Goal: Information Seeking & Learning: Learn about a topic

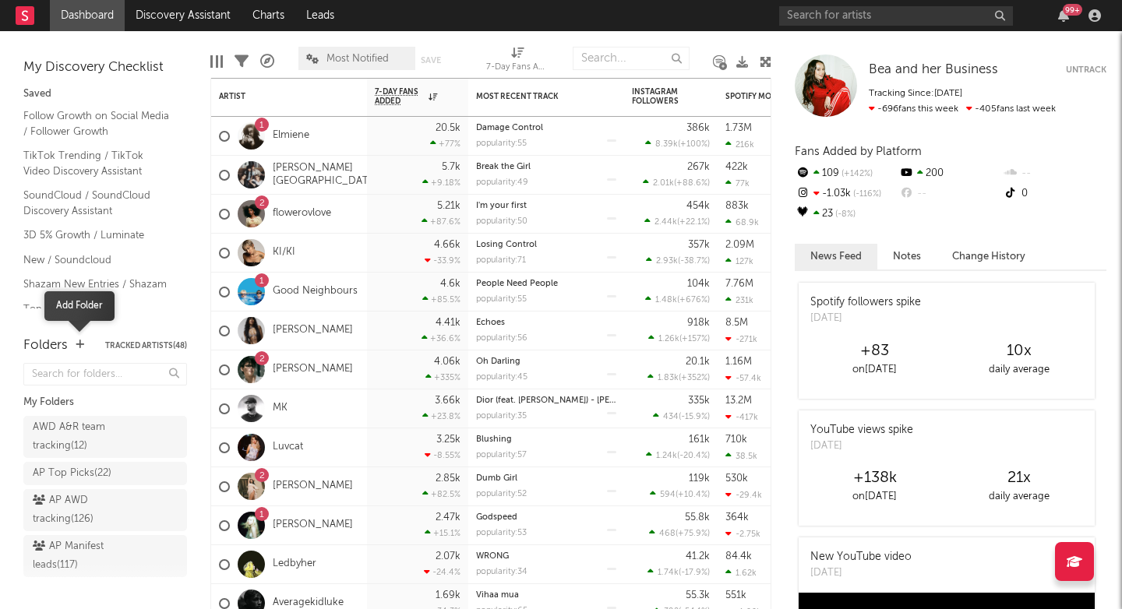
click at [79, 347] on icon "button" at bounding box center [80, 345] width 9 height 10
click at [364, 5] on nav "Dashboard Discovery Assistant Charts Leads 99 +" at bounding box center [561, 15] width 1122 height 31
click at [280, 291] on link "Good Neighbours" at bounding box center [315, 291] width 85 height 13
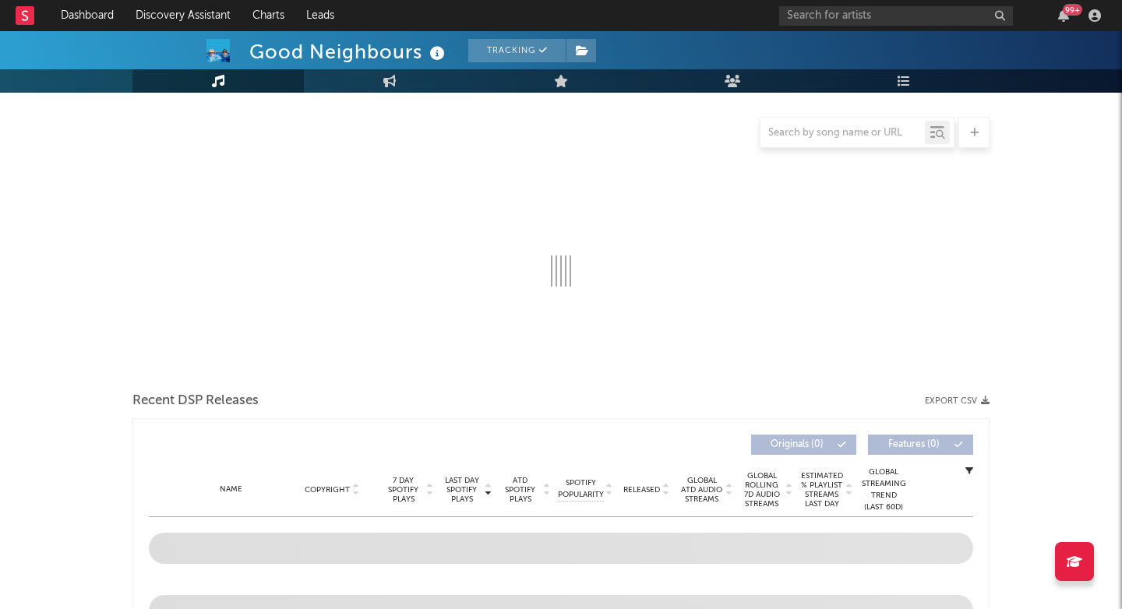
scroll to position [140, 0]
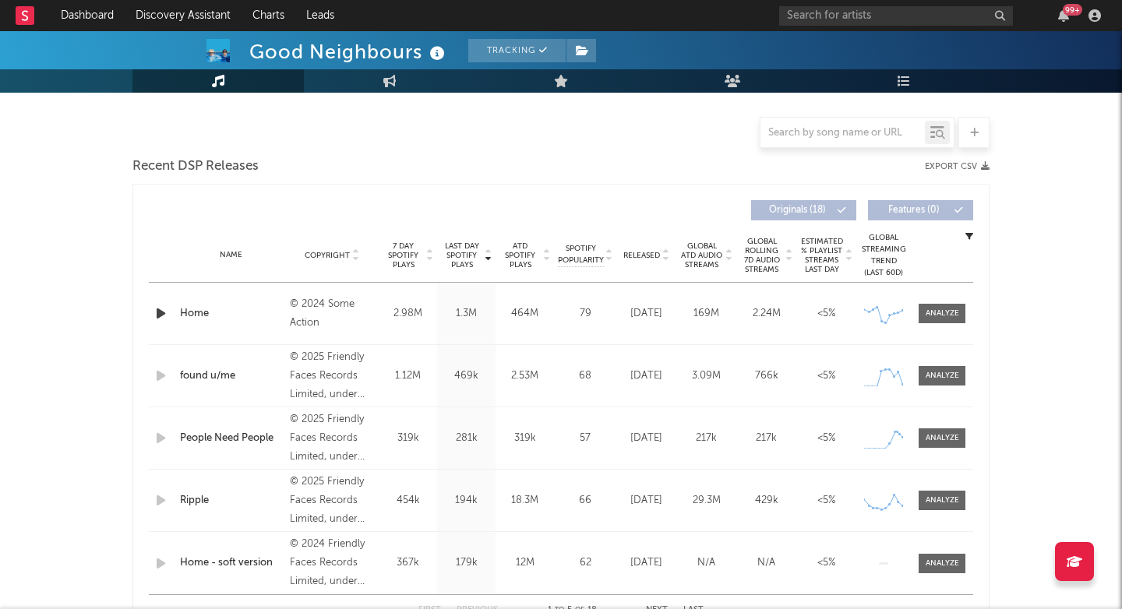
select select "6m"
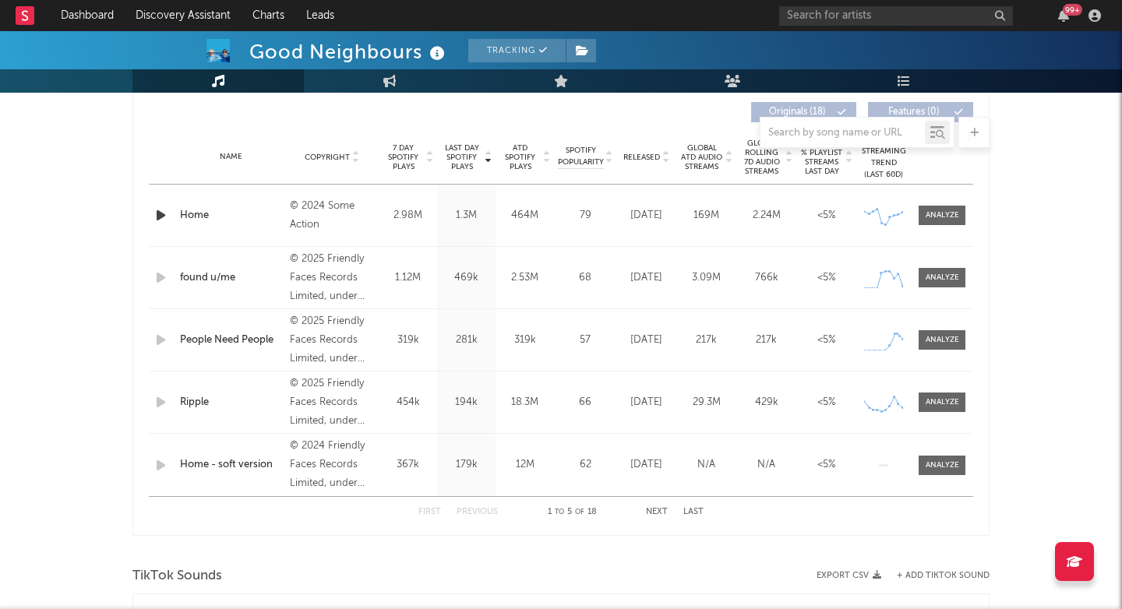
scroll to position [597, 0]
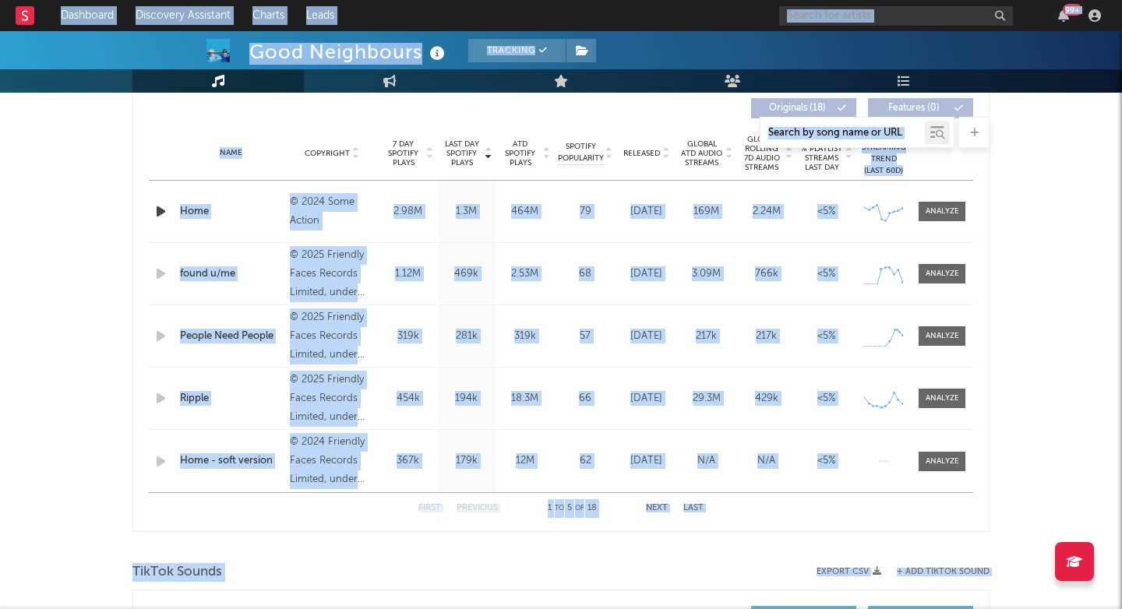
click at [118, 319] on div "Good Neighbours Tracking [GEOGRAPHIC_DATA] | Alternative Edit Tracking Email Al…" at bounding box center [561, 595] width 1122 height 2322
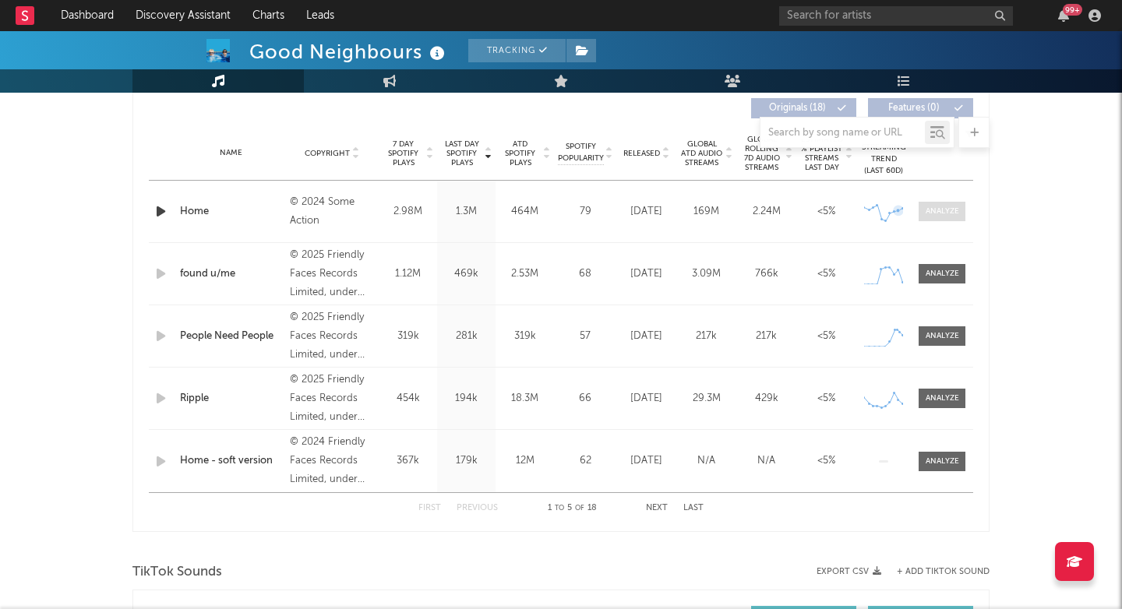
click at [936, 206] on div at bounding box center [941, 212] width 33 height 12
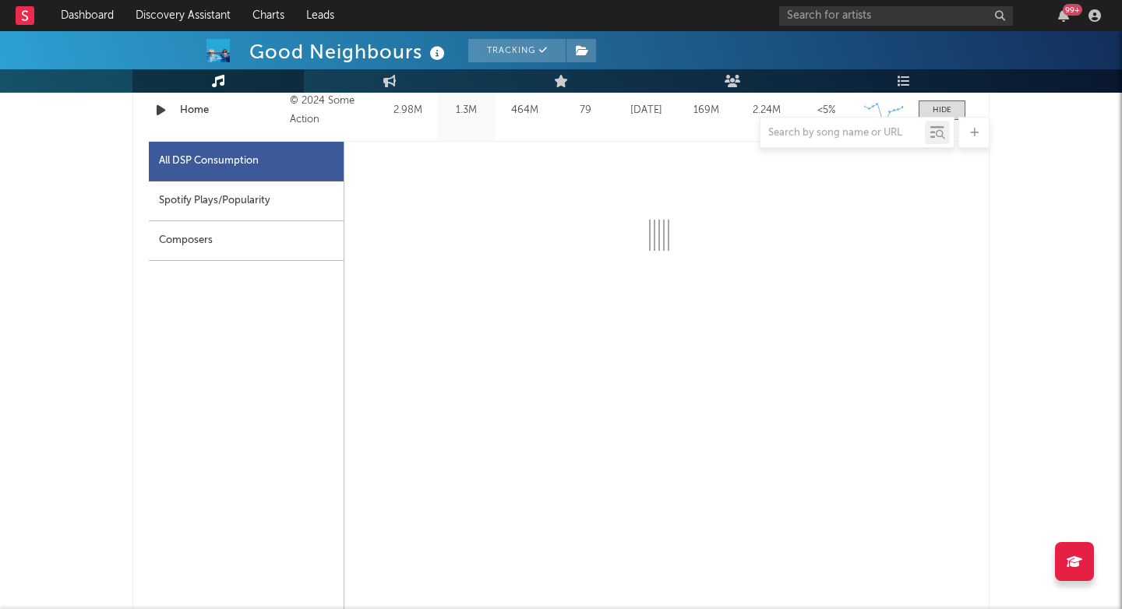
scroll to position [700, 0]
select select "6m"
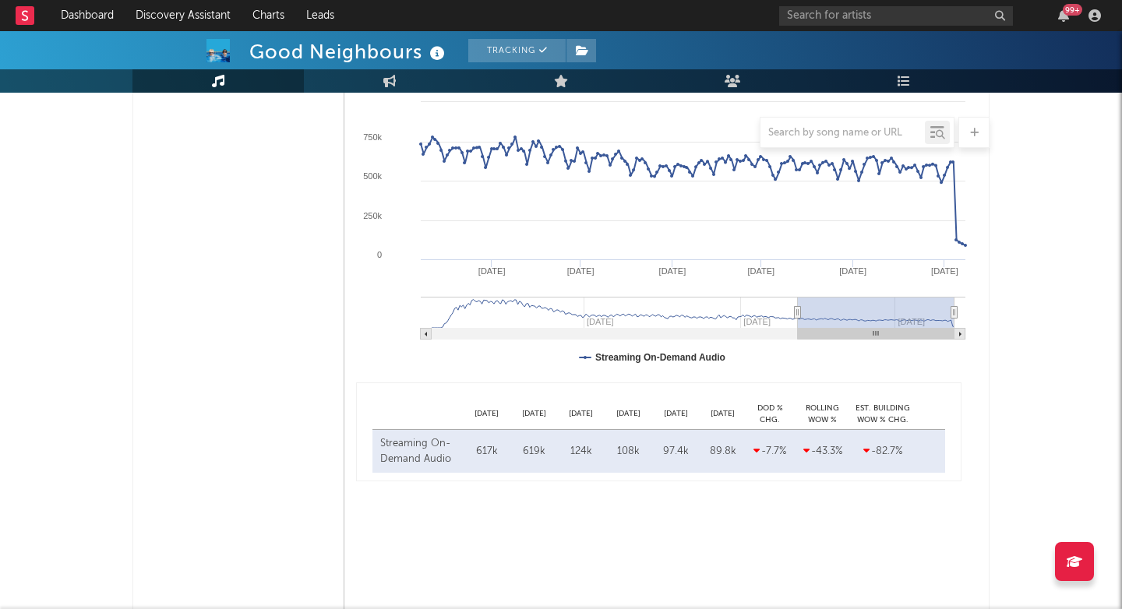
scroll to position [963, 0]
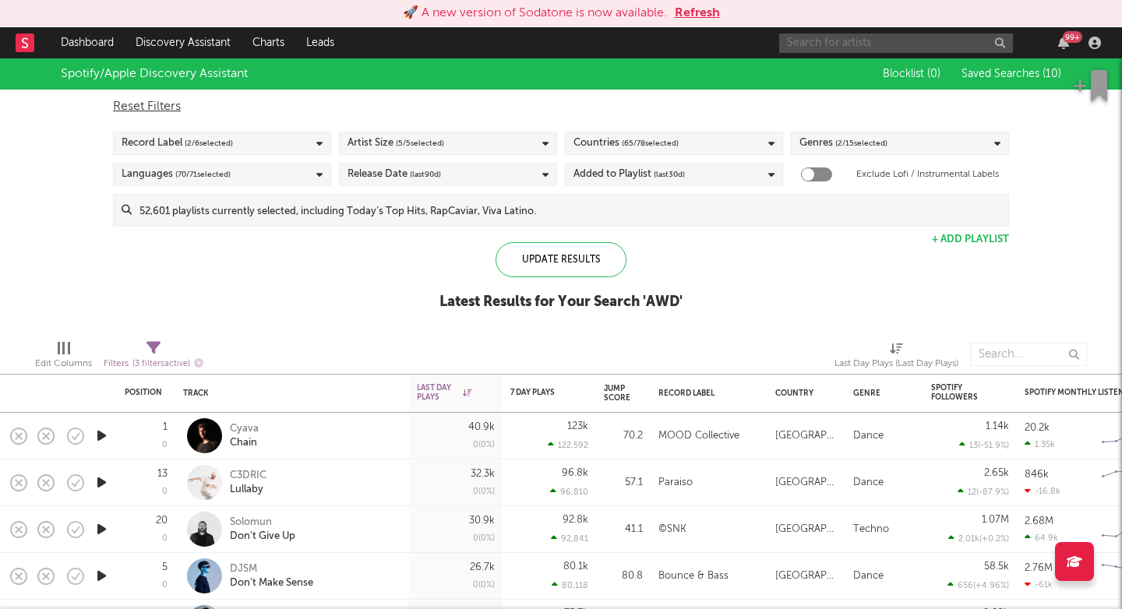
click at [859, 37] on input "text" at bounding box center [896, 42] width 234 height 19
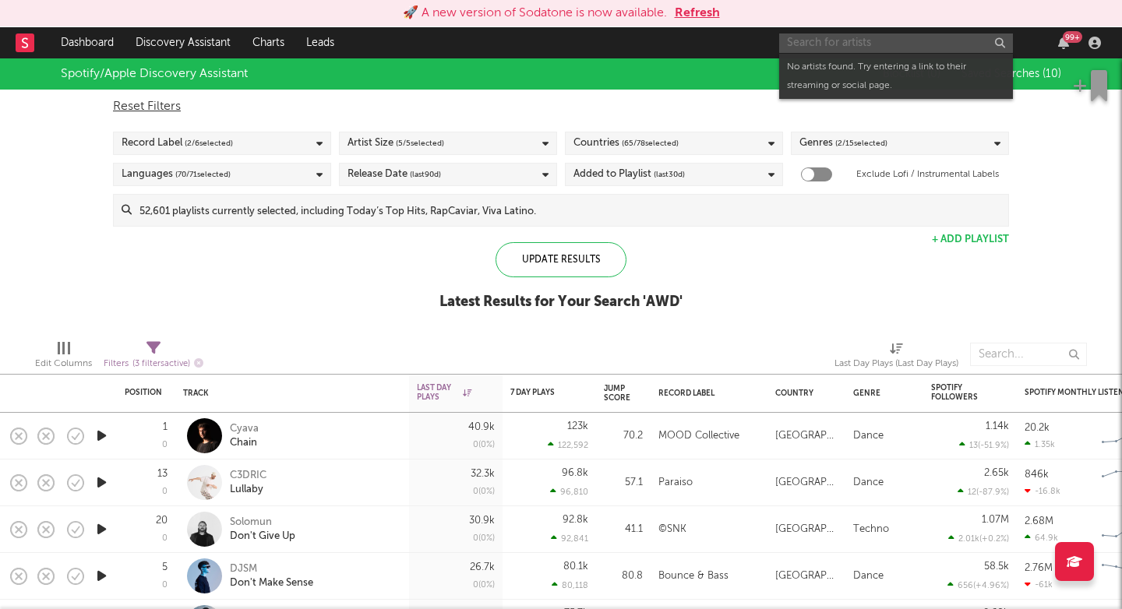
paste input "https://www.tiktok.com/music/Love-the-p-7499509851454491414?lang=en"
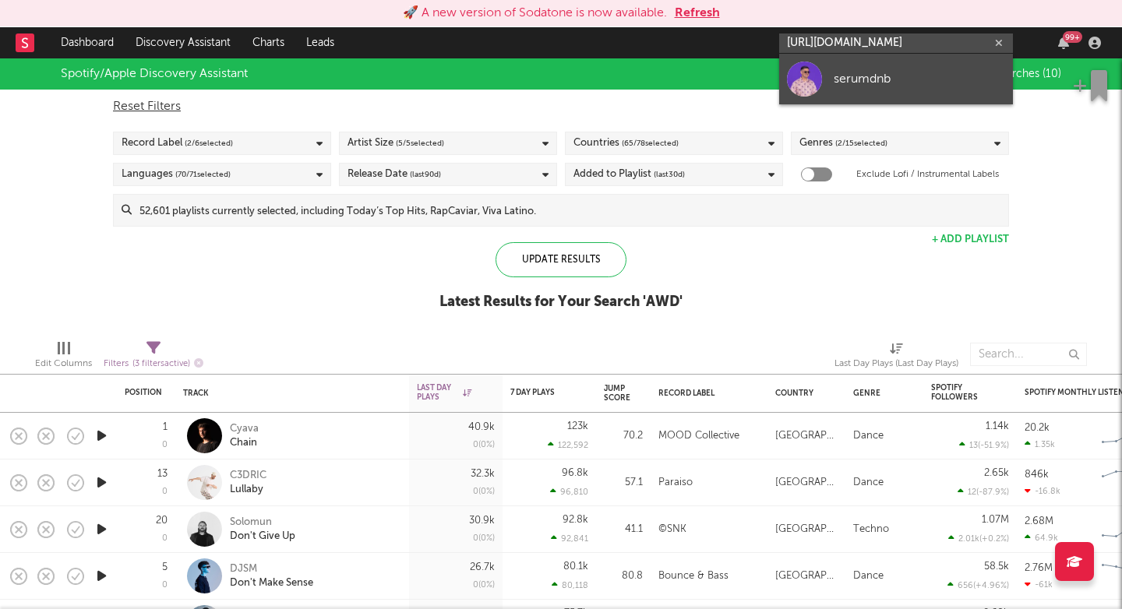
type input "https://www.tiktok.com/music/Love-the-p-7499509851454491414?lang=e"
click at [829, 86] on link "serumdnb" at bounding box center [896, 79] width 234 height 51
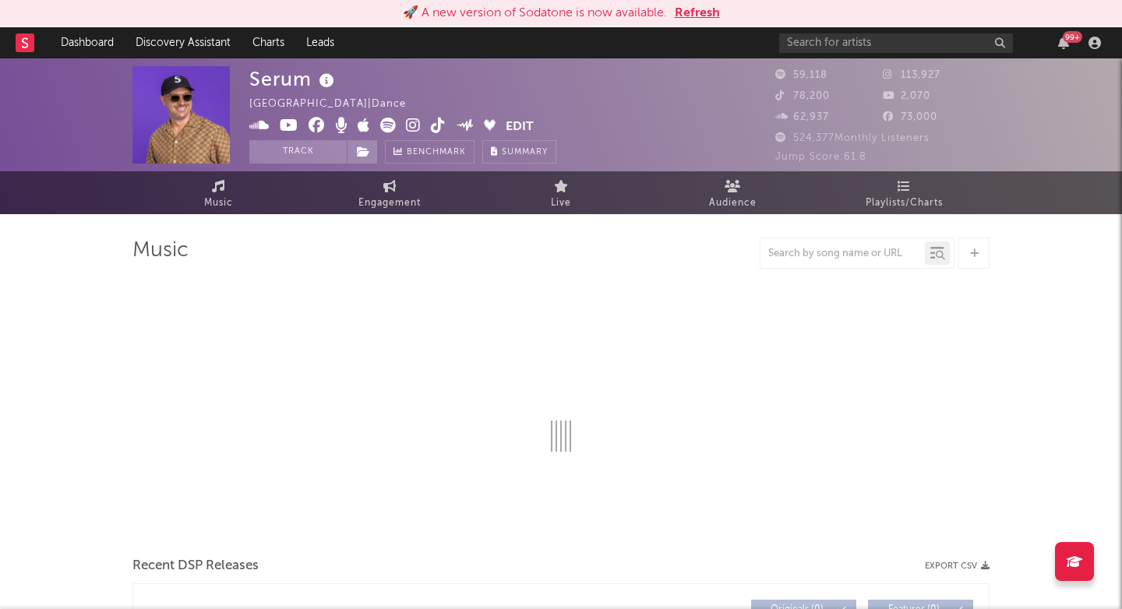
select select "6m"
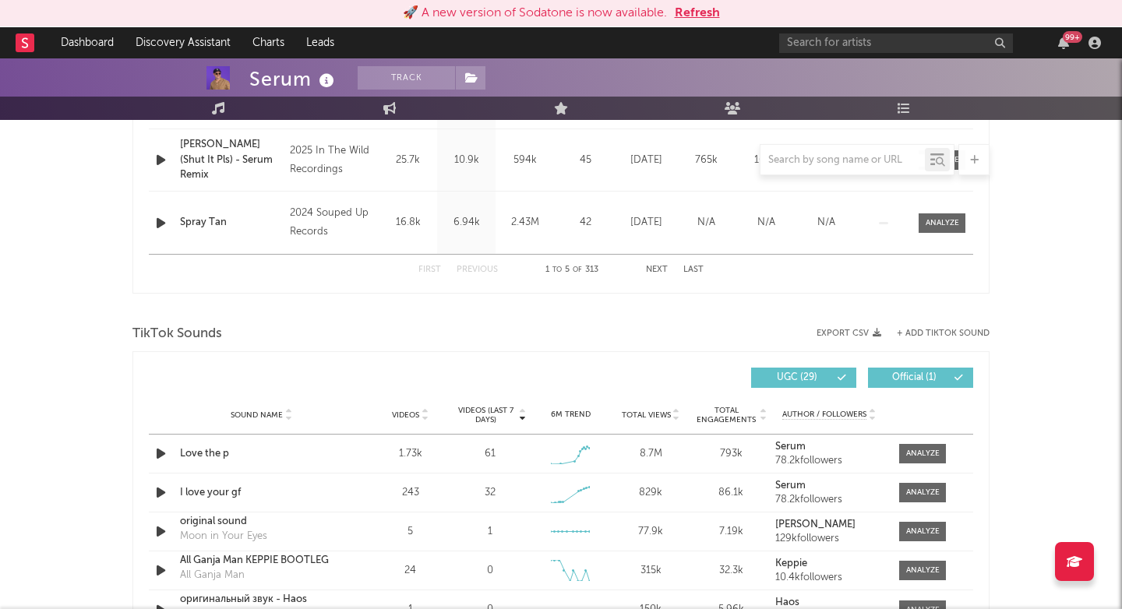
scroll to position [996, 0]
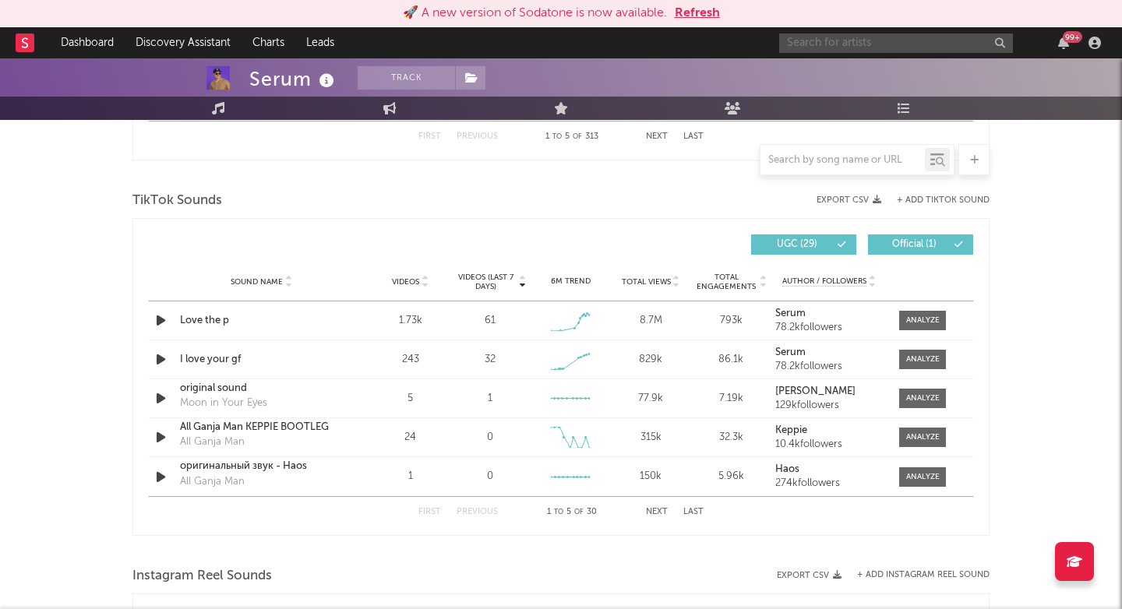
click at [897, 33] on input "text" at bounding box center [896, 42] width 234 height 19
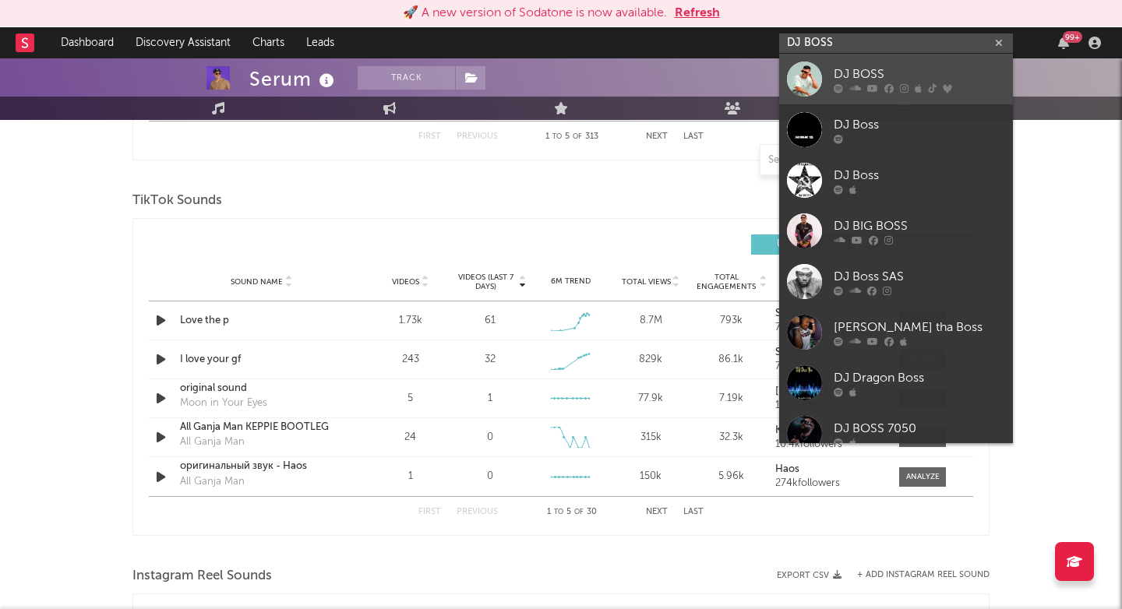
type input "DJ BOSS"
click at [867, 93] on link "DJ BOSS" at bounding box center [896, 79] width 234 height 51
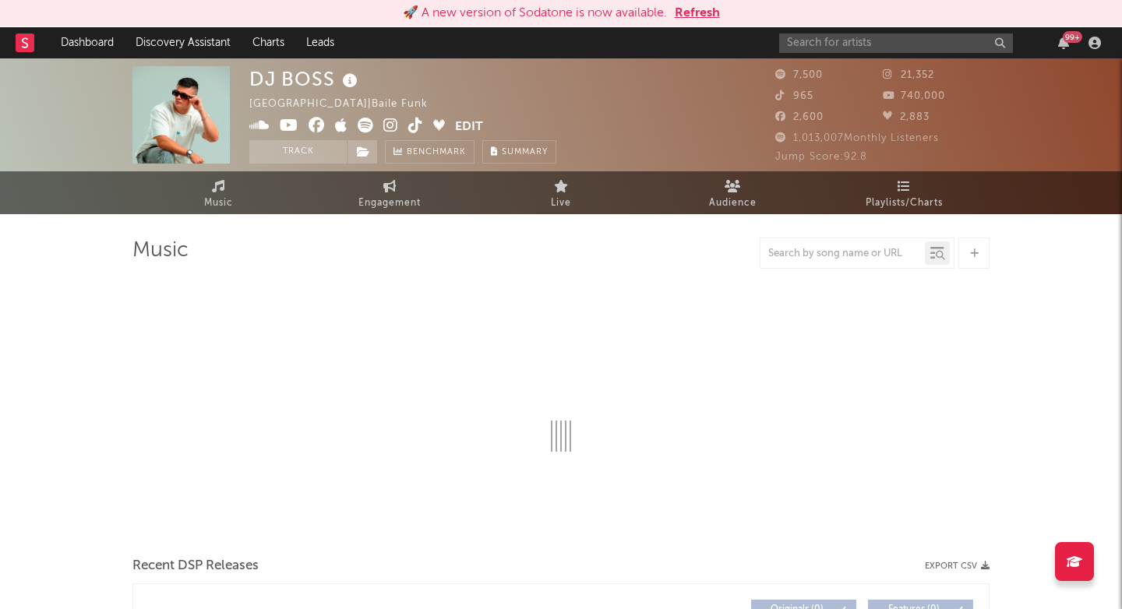
click at [1069, 9] on div "🚀 A new version of Sodatone is now available. Refresh" at bounding box center [561, 13] width 1106 height 19
select select "6m"
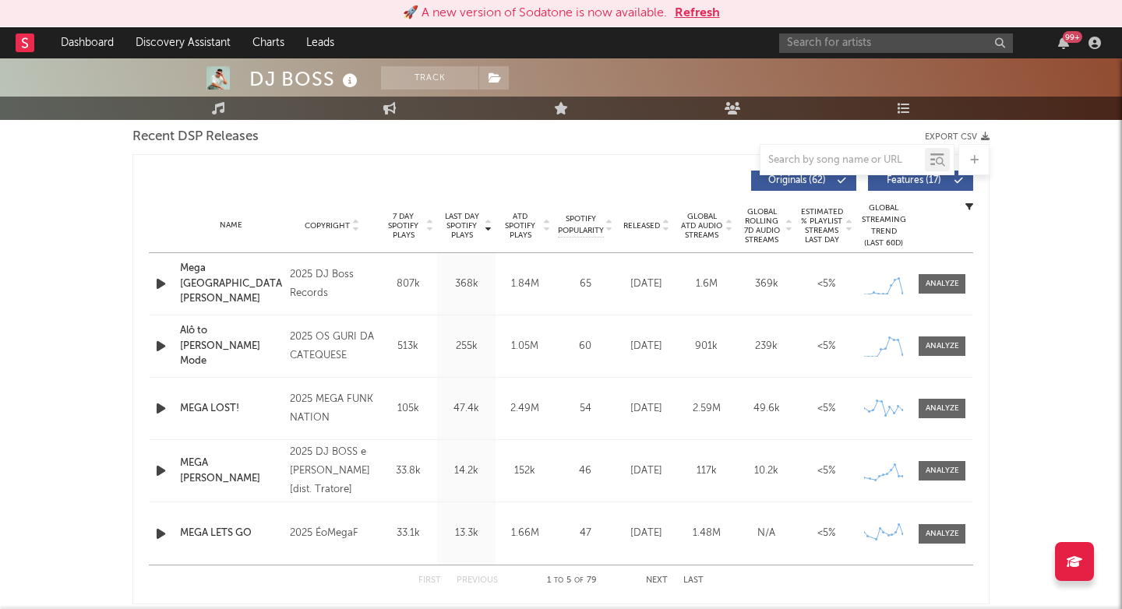
scroll to position [556, 0]
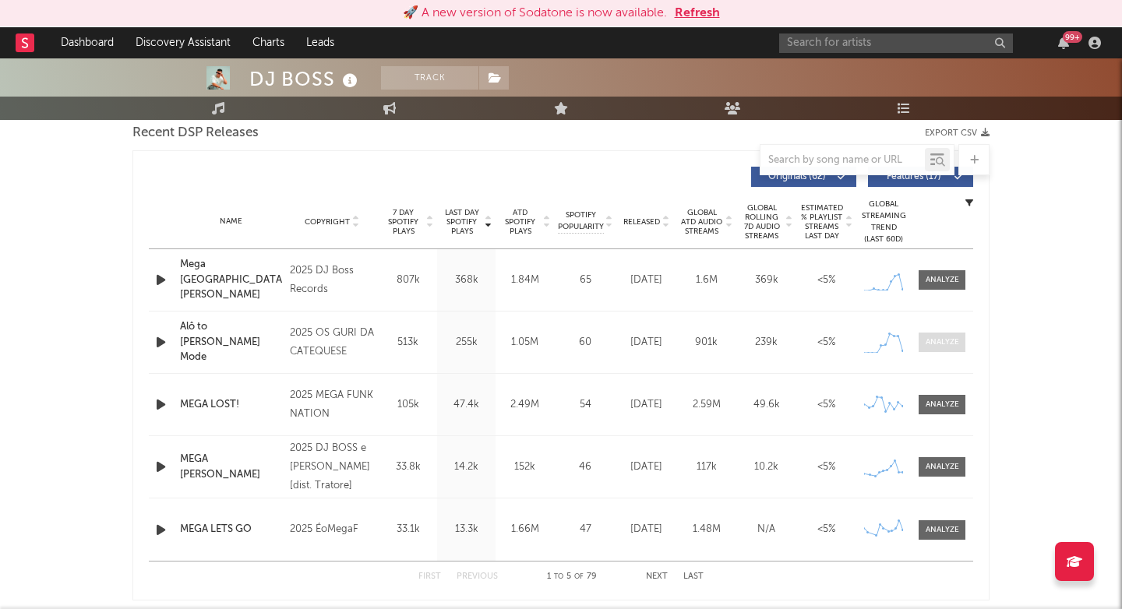
click at [948, 350] on span at bounding box center [941, 342] width 47 height 19
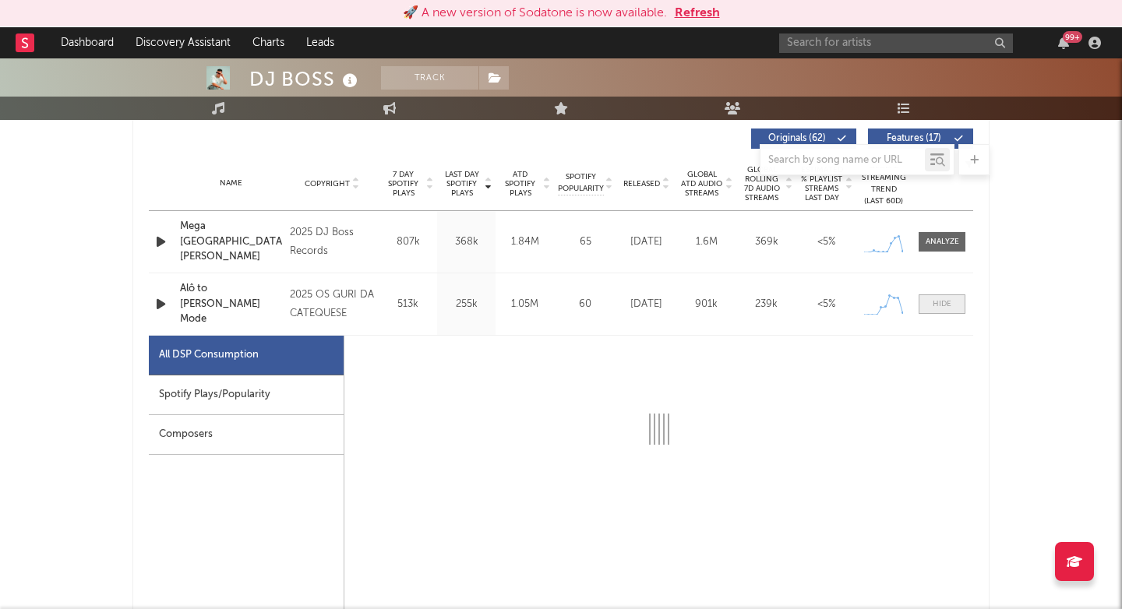
select select "1w"
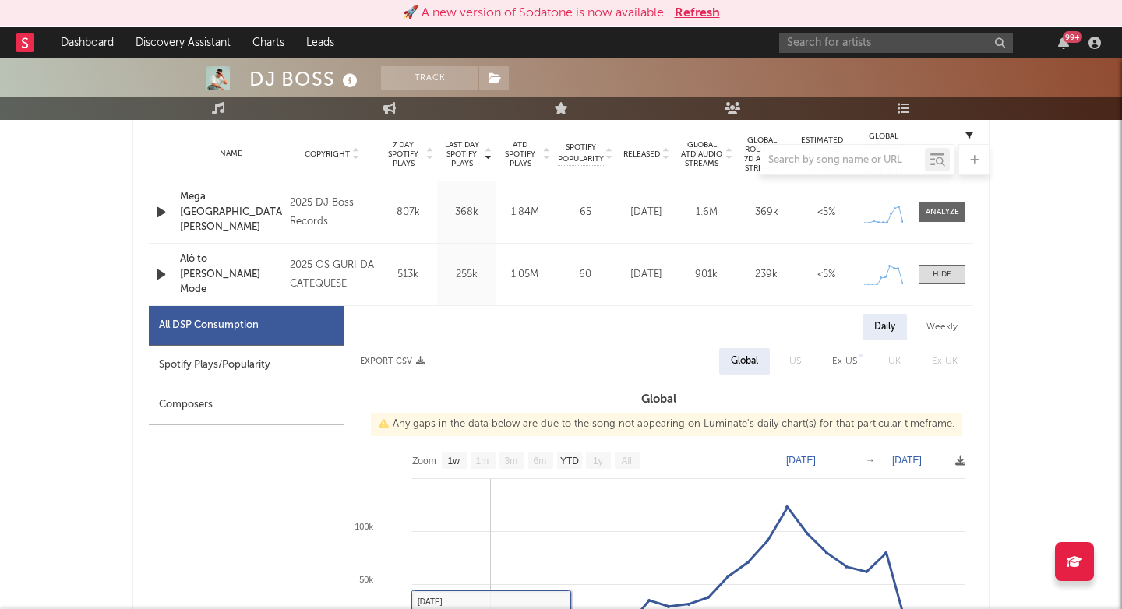
scroll to position [624, 0]
click at [945, 217] on div at bounding box center [941, 212] width 33 height 12
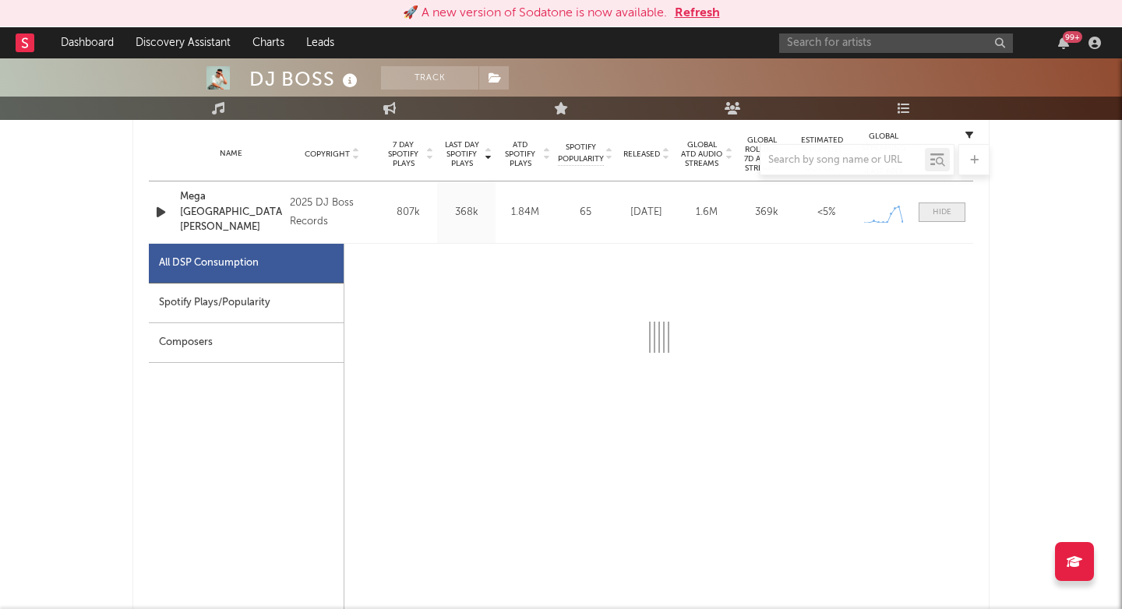
scroll to position [711, 0]
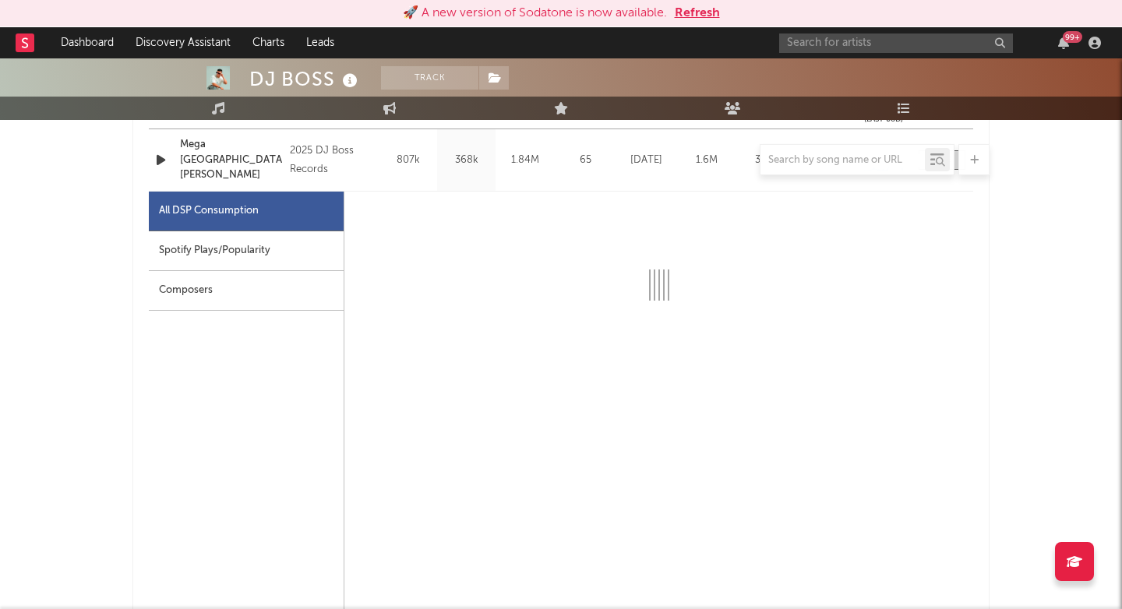
select select "1w"
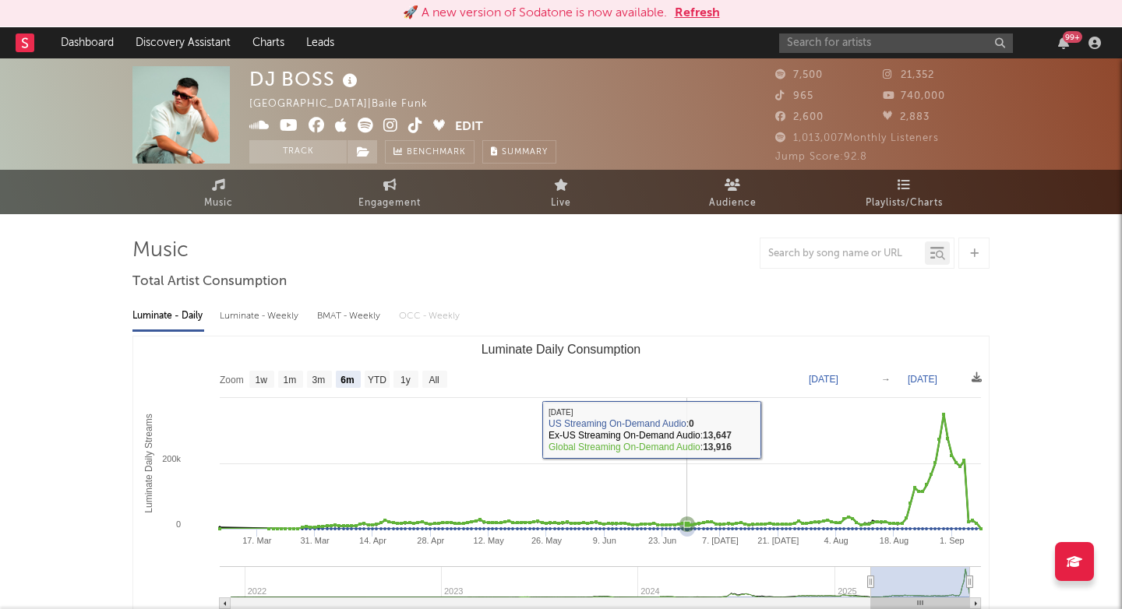
scroll to position [0, 0]
